Goal: Find specific page/section: Find specific page/section

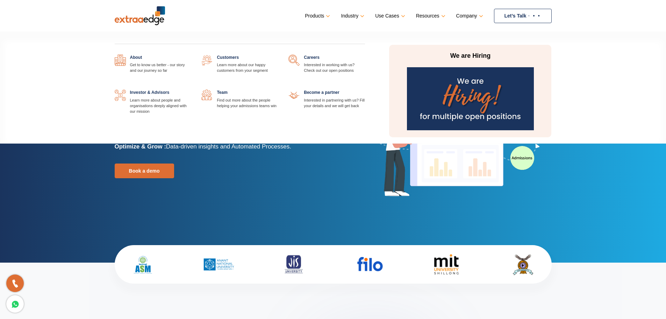
click at [278, 90] on link at bounding box center [278, 90] width 0 height 0
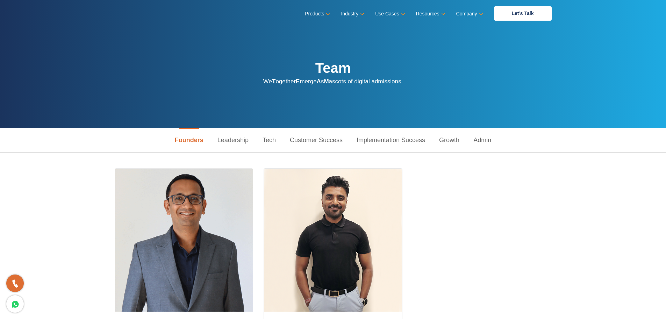
click at [230, 136] on link "Leadership" at bounding box center [232, 140] width 45 height 24
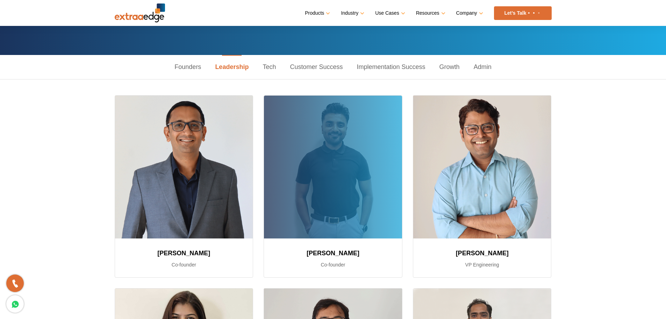
scroll to position [70, 0]
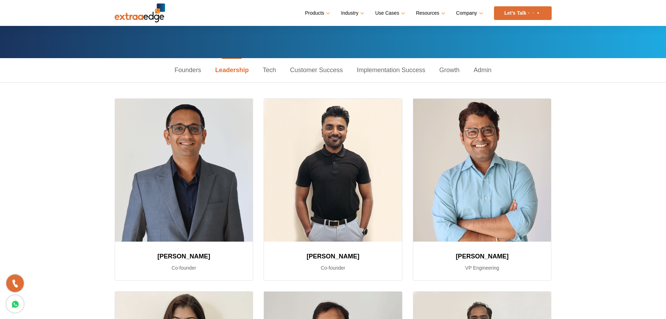
click at [267, 69] on link "Tech" at bounding box center [269, 70] width 27 height 24
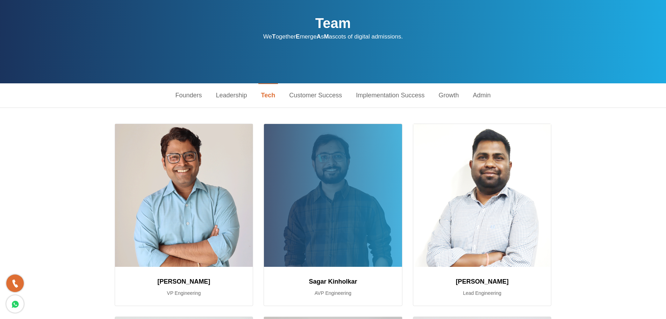
scroll to position [0, 0]
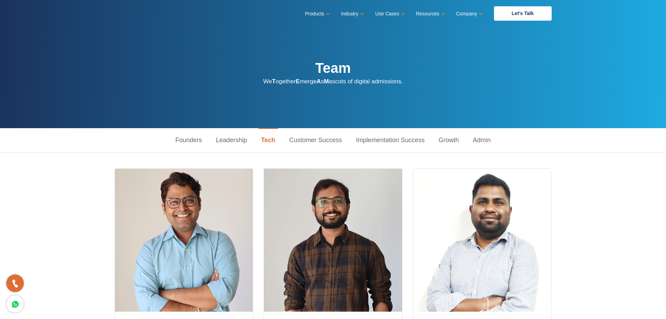
click at [300, 141] on link "Customer Success" at bounding box center [315, 140] width 67 height 24
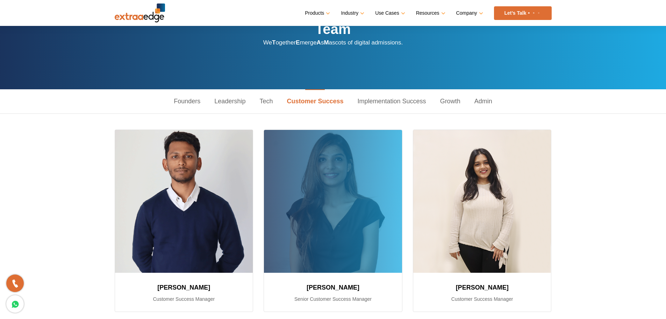
scroll to position [35, 0]
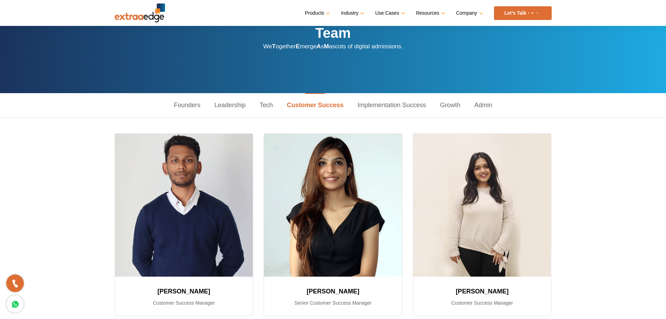
click at [404, 106] on link "Implementation Success" at bounding box center [392, 105] width 83 height 24
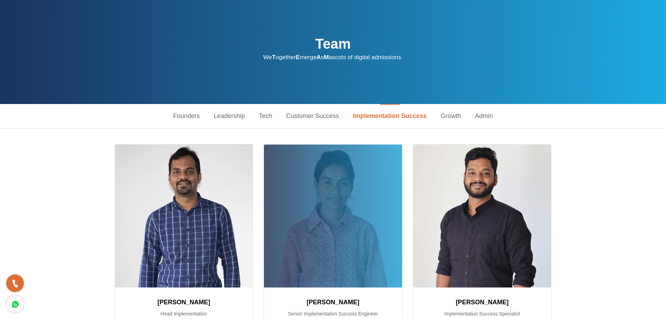
scroll to position [0, 0]
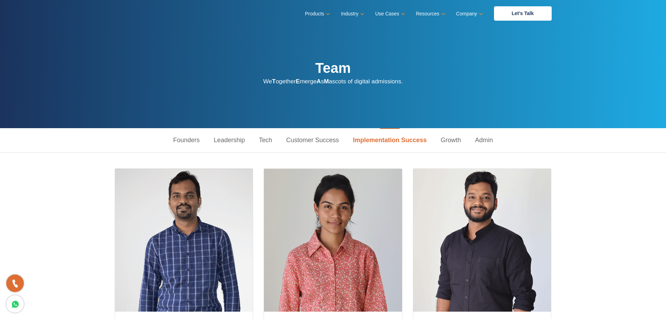
click at [453, 135] on link "Growth" at bounding box center [451, 140] width 34 height 24
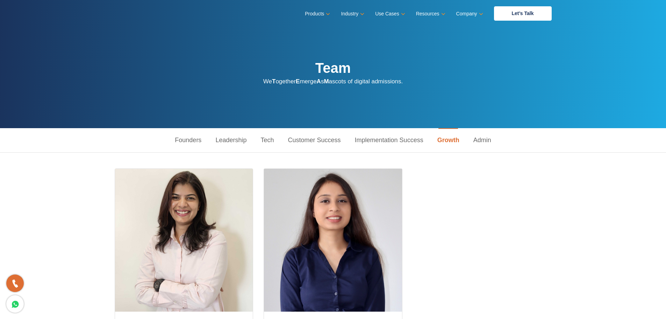
click at [486, 140] on link "Admin" at bounding box center [482, 140] width 32 height 24
